Goal: Information Seeking & Learning: Learn about a topic

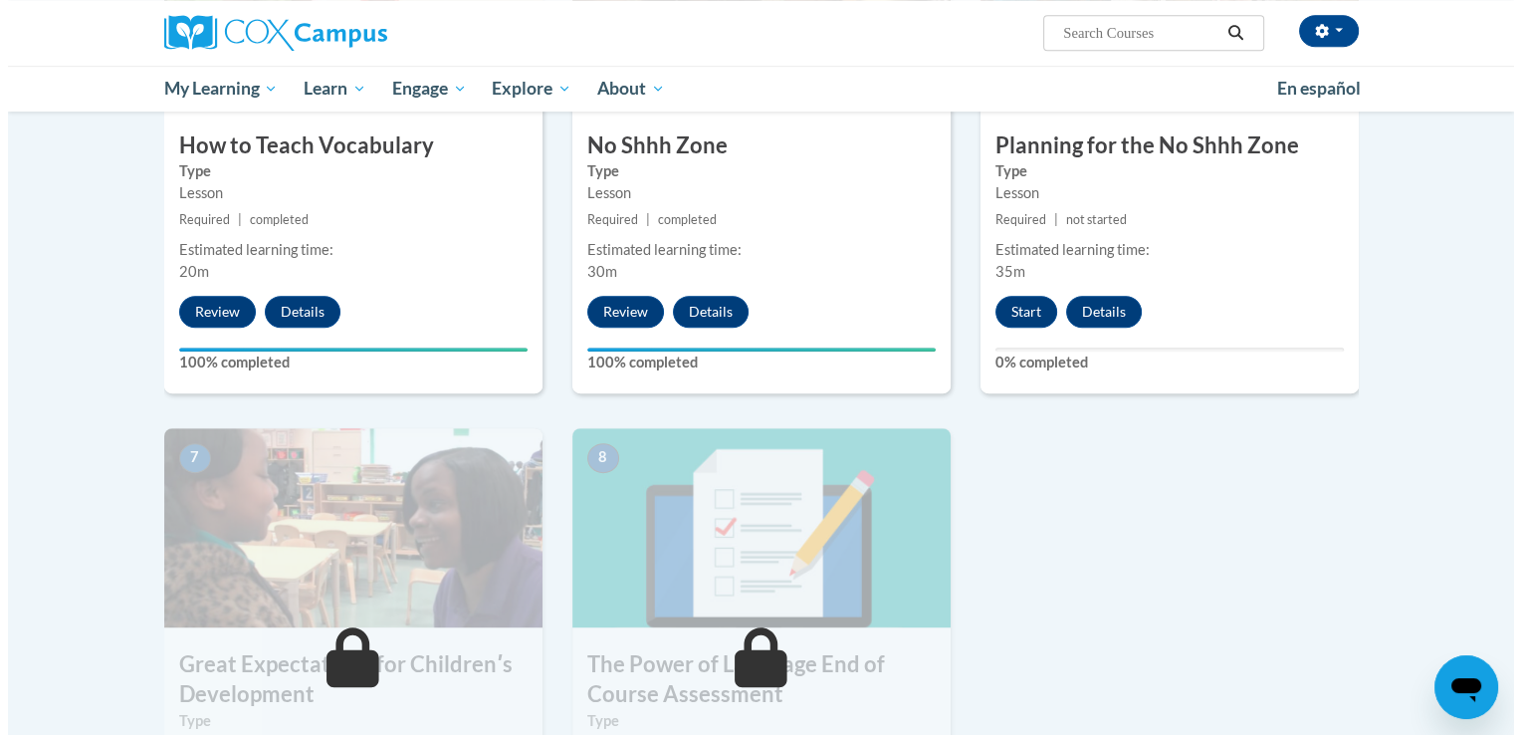
scroll to position [1131, 0]
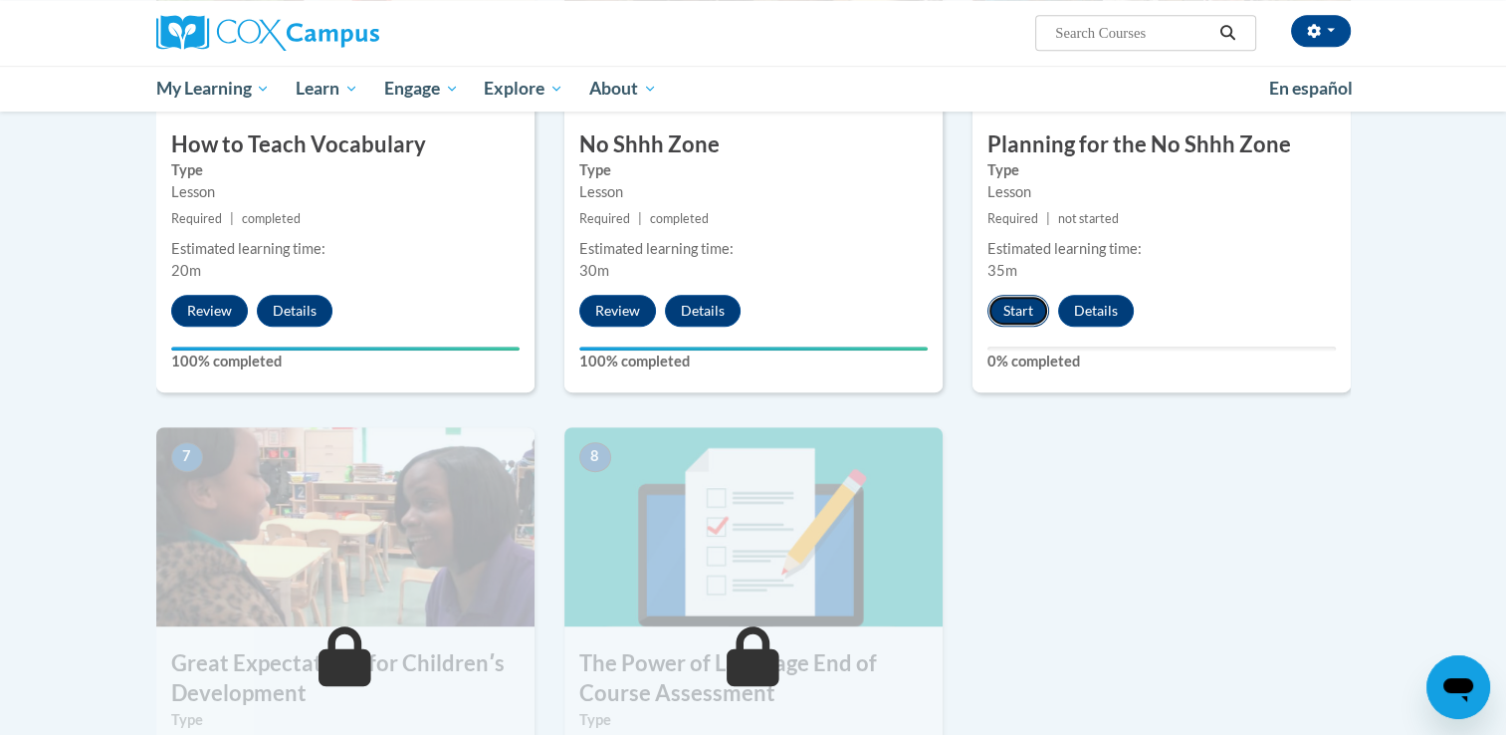
click at [1023, 308] on button "Start" at bounding box center [1018, 311] width 62 height 32
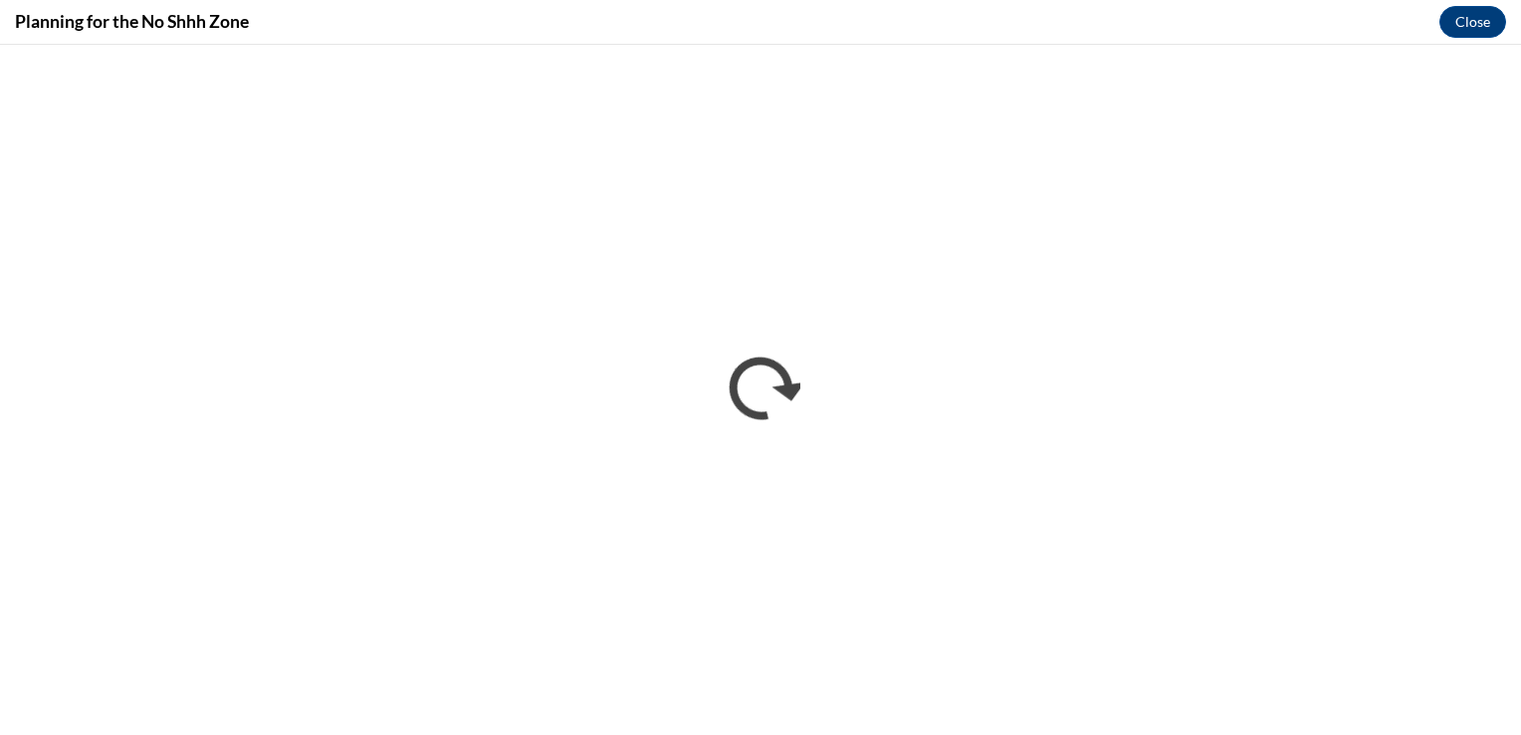
scroll to position [0, 0]
